Goal: Navigation & Orientation: Find specific page/section

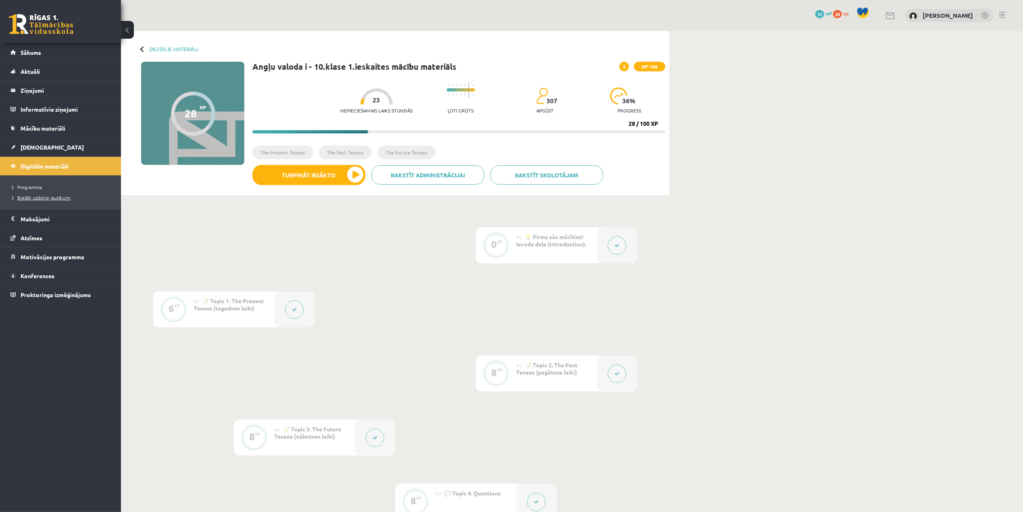
click at [44, 196] on span "Biežāk uzdotie jautājumi" at bounding box center [41, 197] width 58 height 6
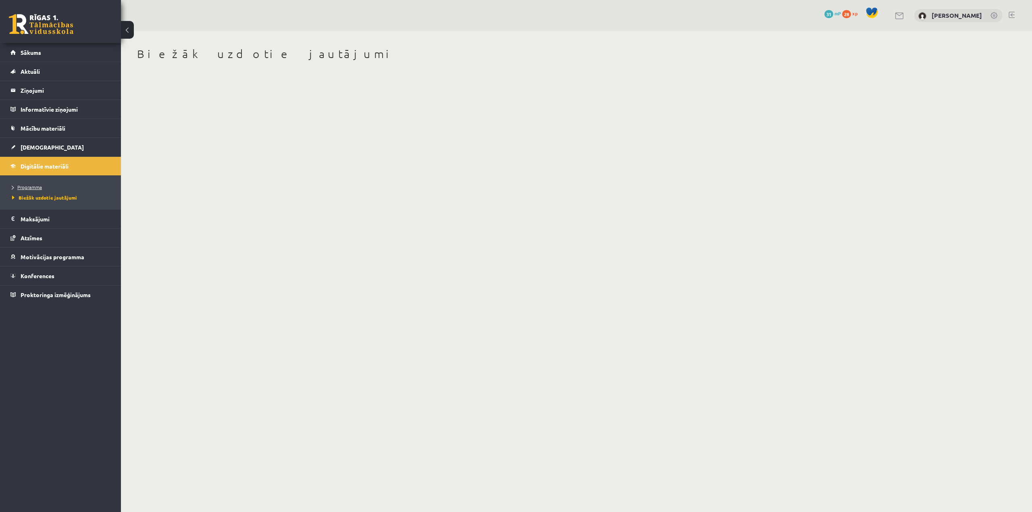
click at [33, 184] on link "Programma" at bounding box center [62, 187] width 101 height 7
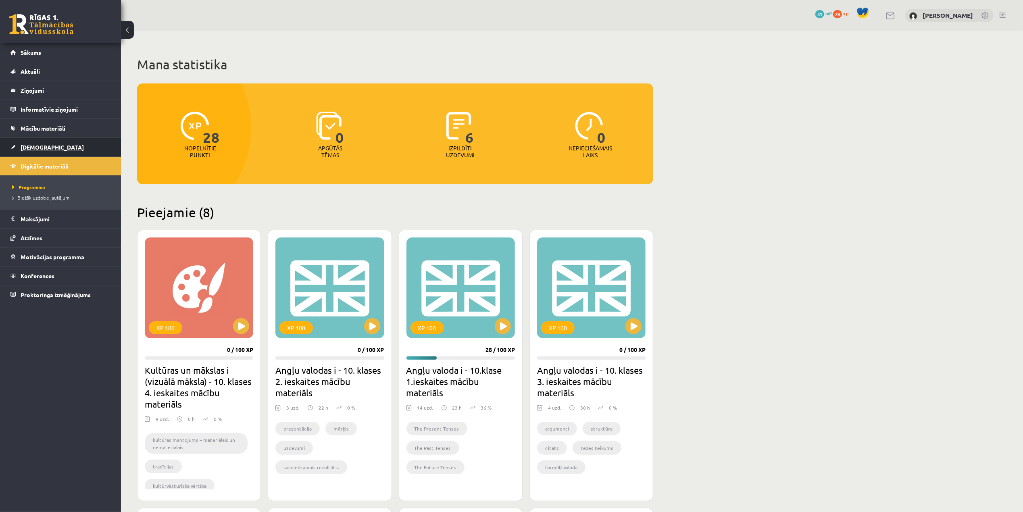
click at [44, 147] on span "[DEMOGRAPHIC_DATA]" at bounding box center [52, 147] width 63 height 7
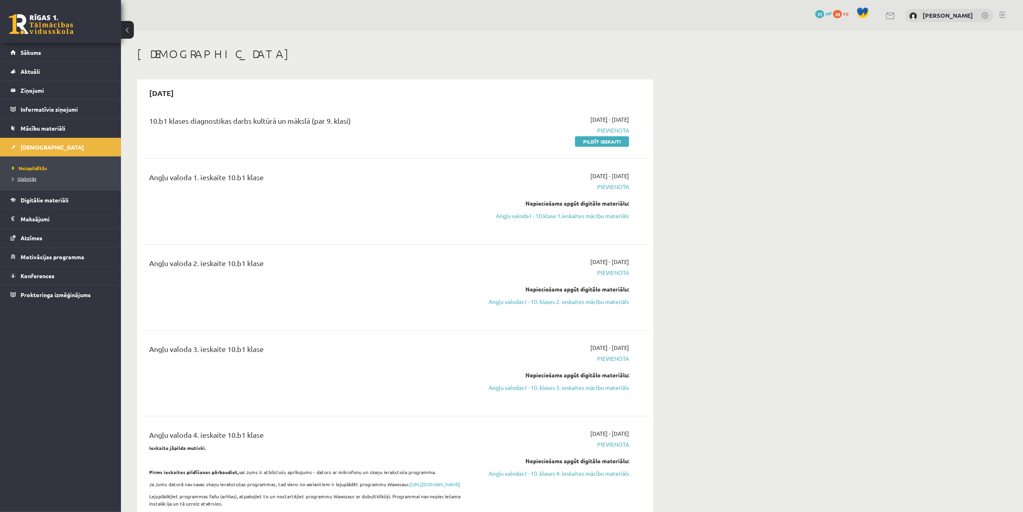
click at [23, 179] on span "Izlabotās" at bounding box center [24, 178] width 24 height 6
